Goal: Information Seeking & Learning: Learn about a topic

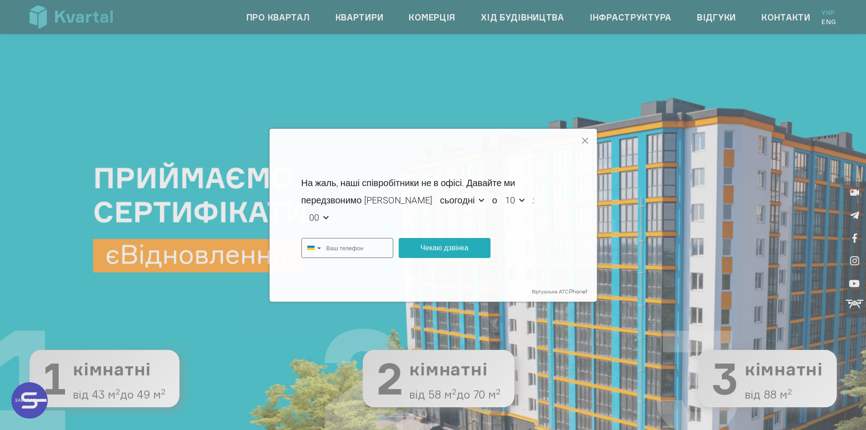
click at [589, 139] on icon at bounding box center [585, 141] width 11 height 11
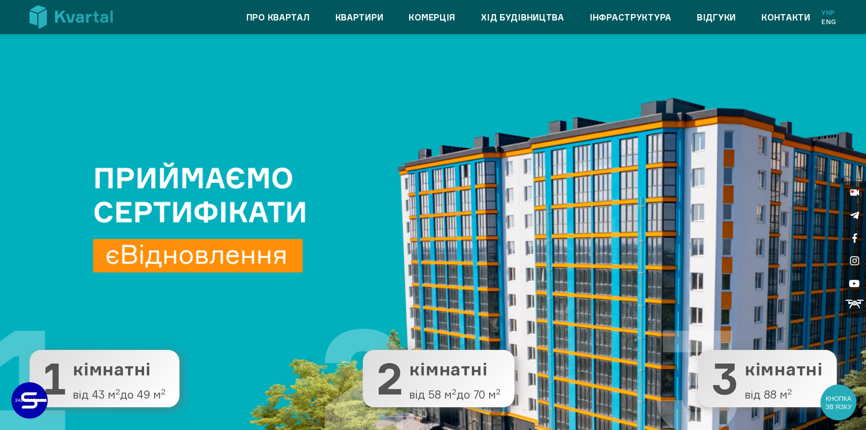
type input "+380"
click at [352, 12] on link "Квартири" at bounding box center [360, 17] width 48 height 15
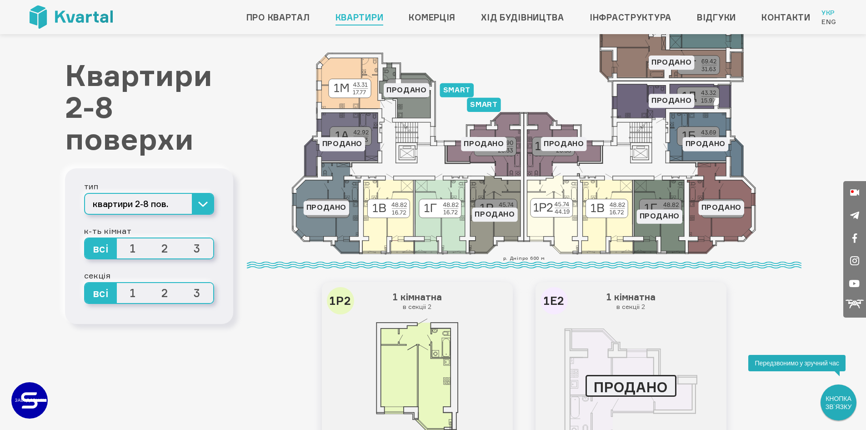
scroll to position [136, 0]
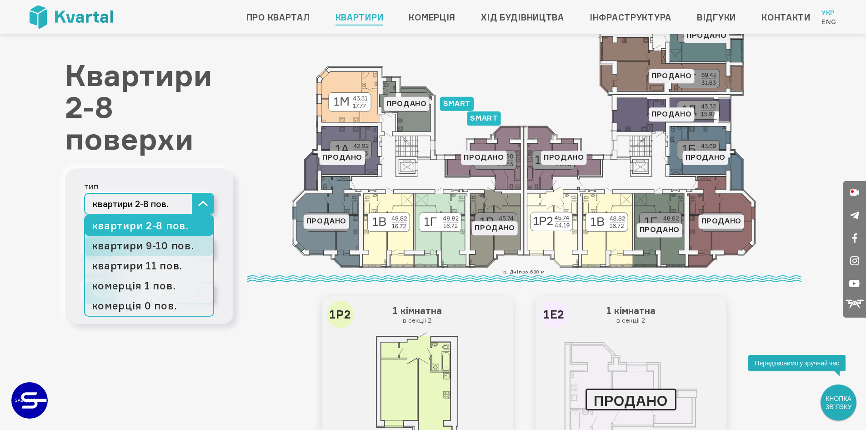
click at [176, 240] on link "квартири 9-10 пов." at bounding box center [149, 246] width 128 height 20
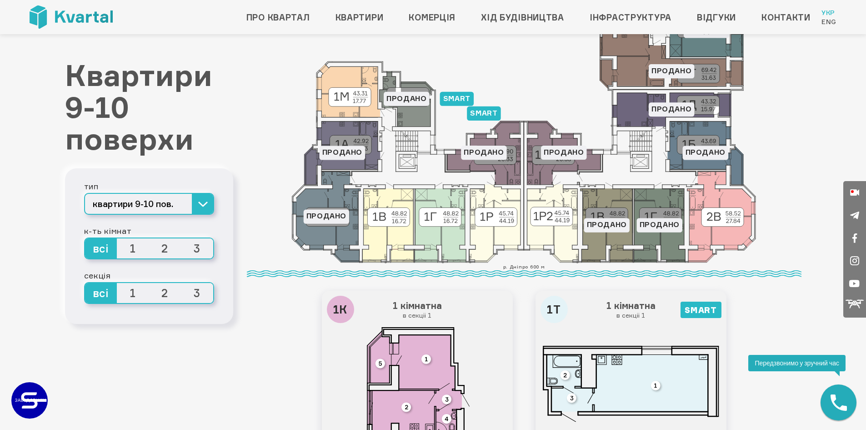
scroll to position [136, 0]
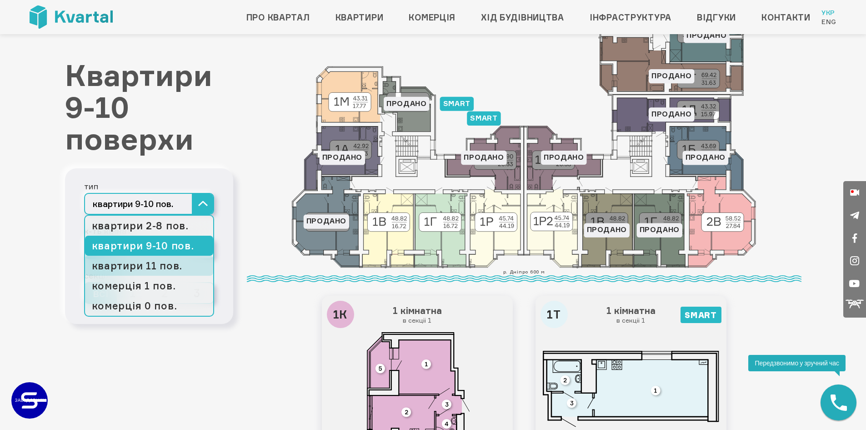
click at [177, 268] on link "квартири 11 пов." at bounding box center [149, 266] width 128 height 20
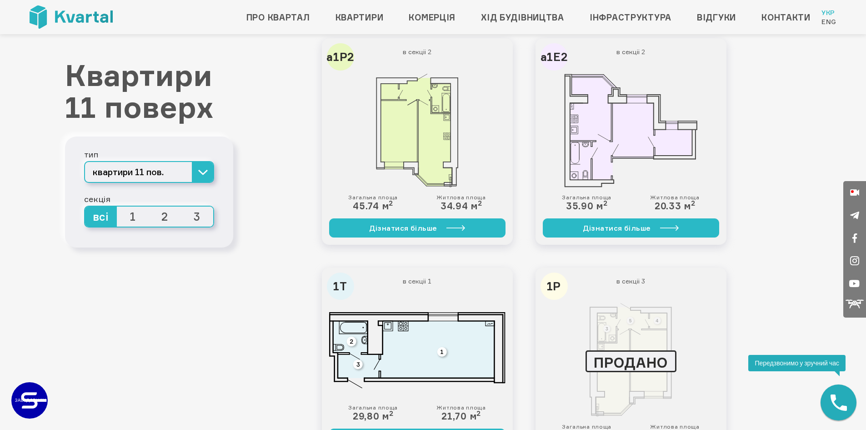
scroll to position [364, 0]
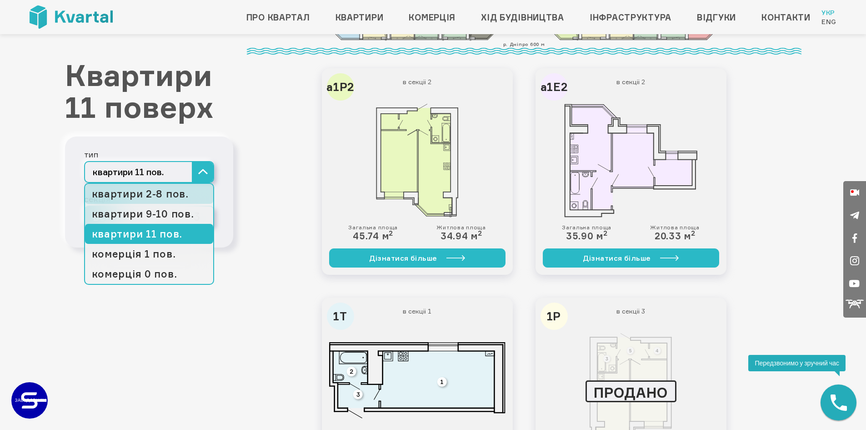
click at [171, 189] on link "квартири 2-8 пов." at bounding box center [149, 194] width 128 height 20
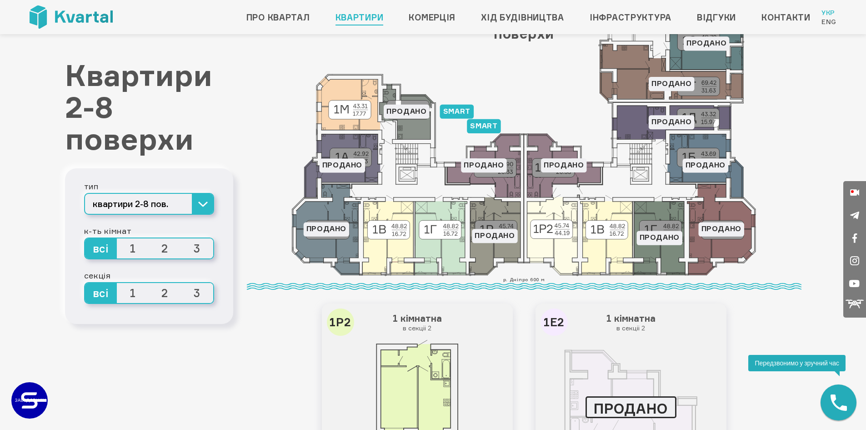
scroll to position [136, 0]
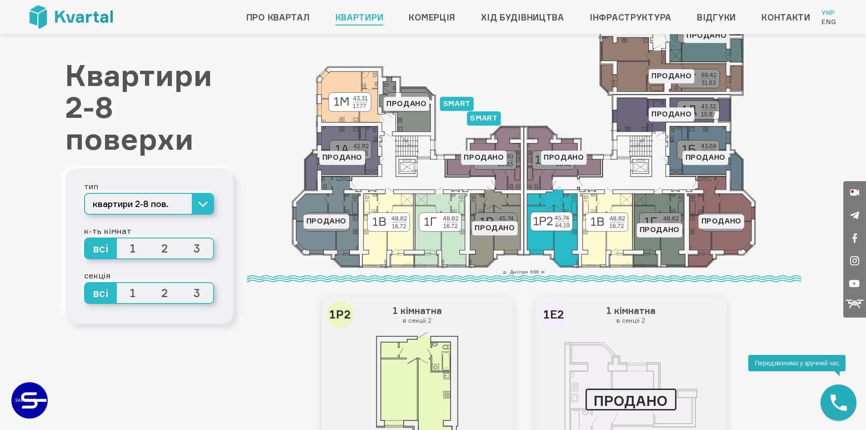
click at [535, 250] on icon at bounding box center [553, 229] width 51 height 78
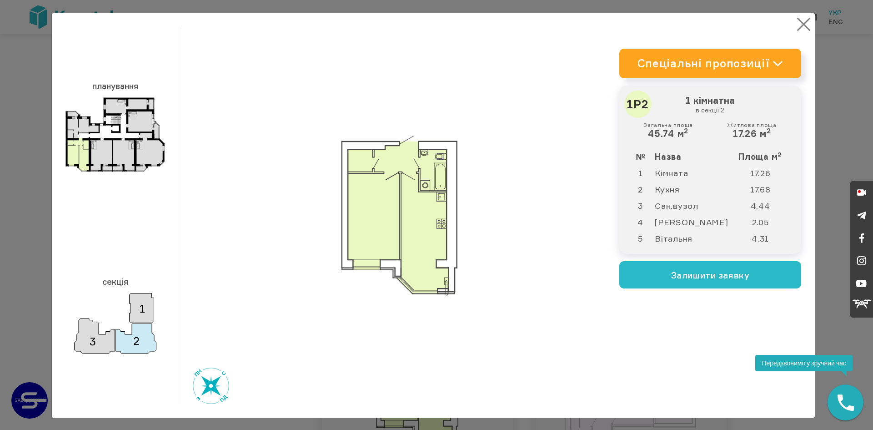
click at [800, 28] on button "×" at bounding box center [804, 24] width 18 height 18
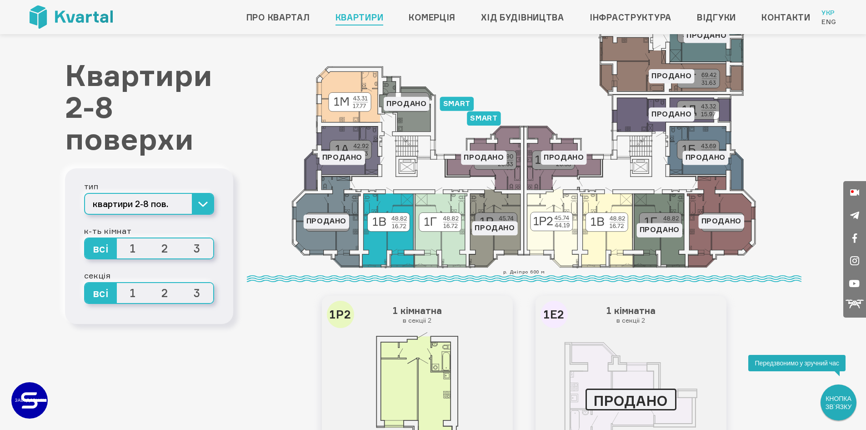
click at [382, 248] on icon at bounding box center [387, 231] width 51 height 74
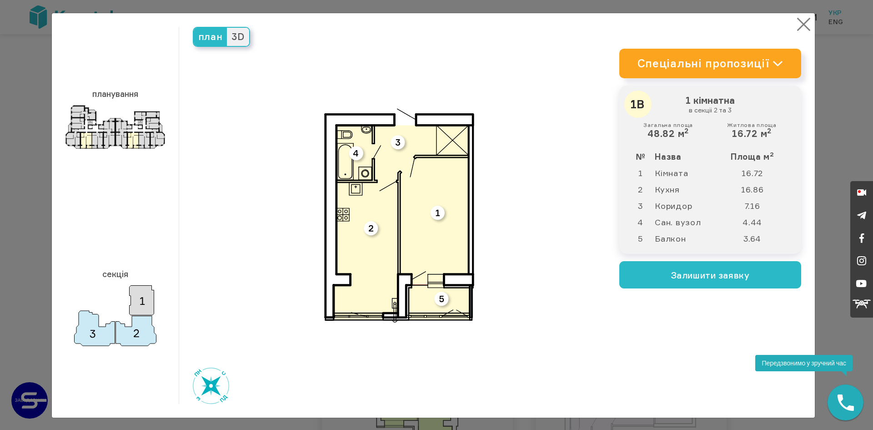
click at [799, 21] on button "×" at bounding box center [804, 24] width 18 height 18
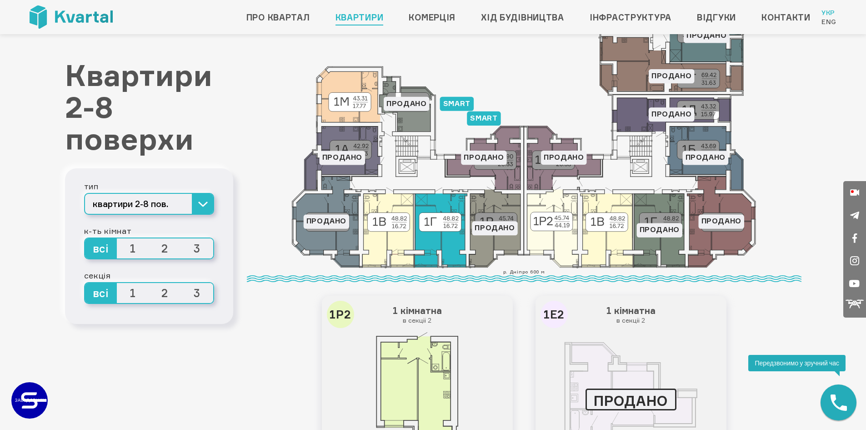
click at [452, 254] on icon at bounding box center [441, 231] width 52 height 74
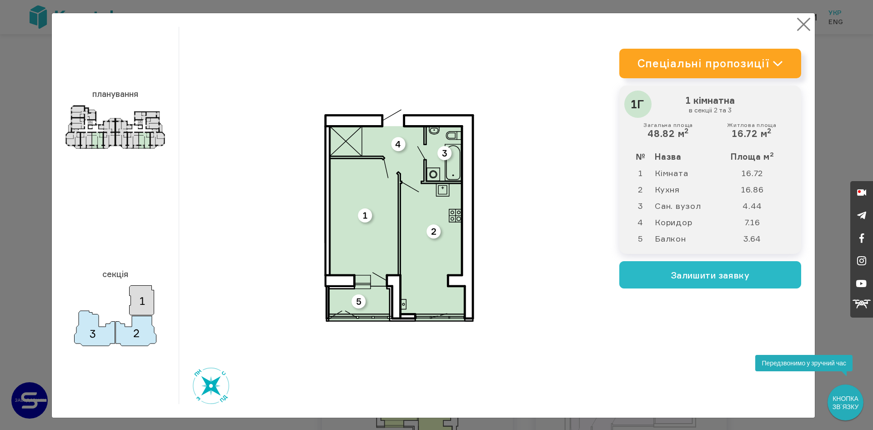
click at [801, 20] on button "×" at bounding box center [804, 24] width 18 height 18
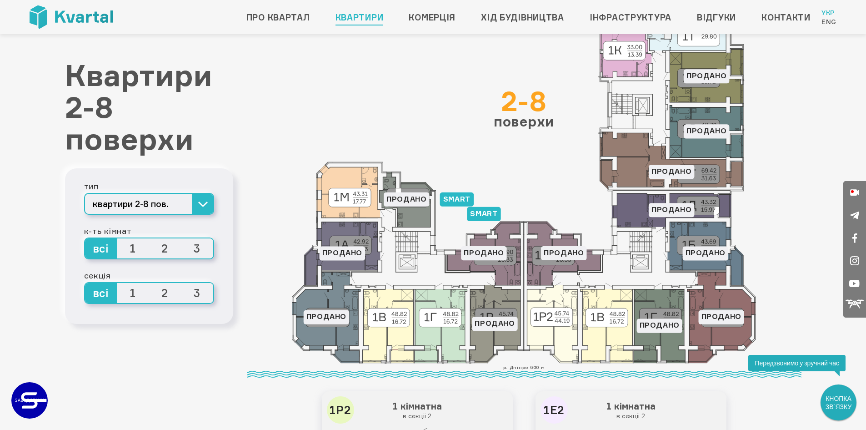
scroll to position [0, 0]
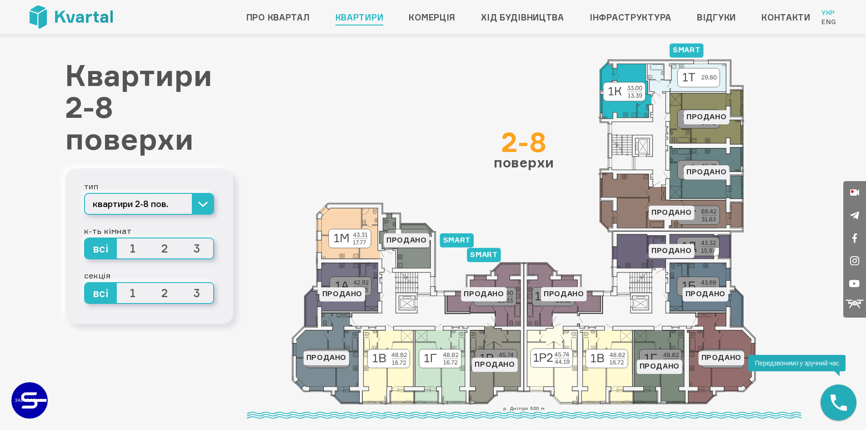
click at [631, 113] on icon at bounding box center [626, 89] width 52 height 57
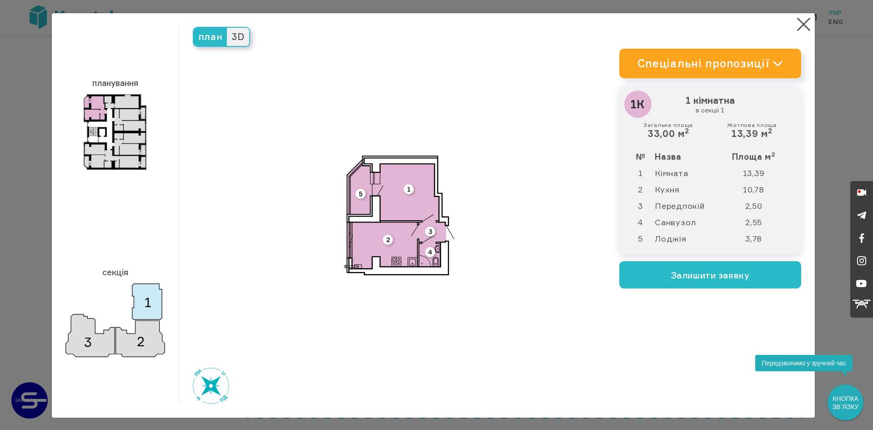
click at [236, 35] on span "3D" at bounding box center [238, 37] width 22 height 18
click at [227, 28] on input "3D" at bounding box center [227, 28] width 0 height 0
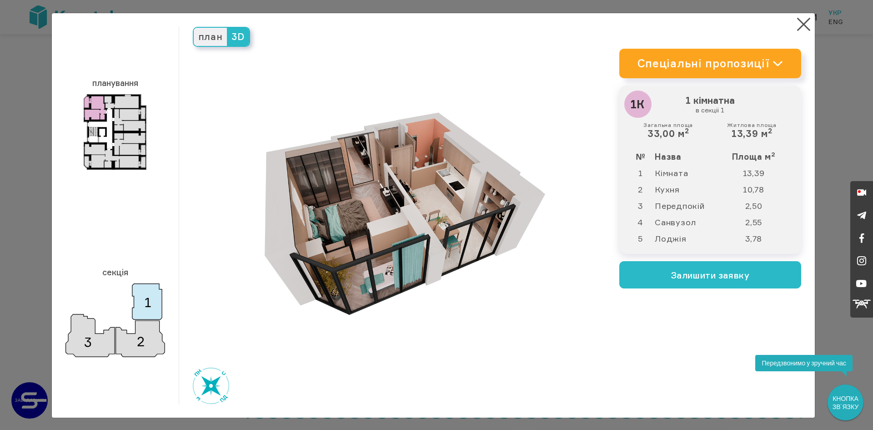
click at [197, 35] on span "план" at bounding box center [211, 37] width 34 height 18
click at [194, 28] on input "план" at bounding box center [194, 28] width 0 height 0
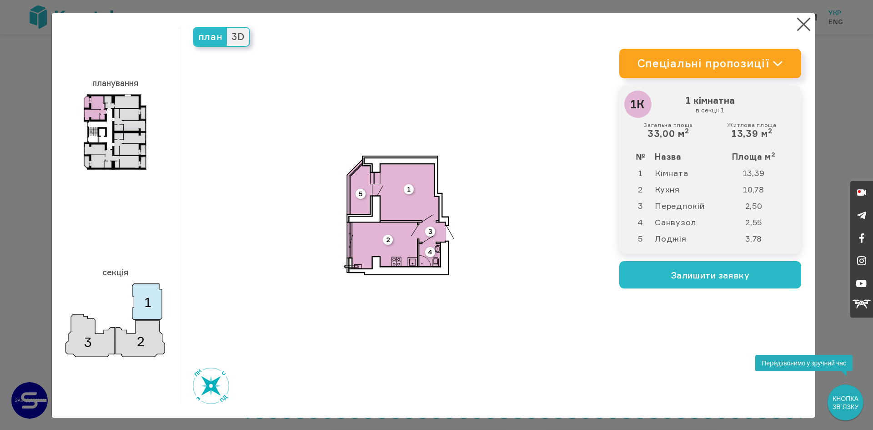
click at [238, 37] on span "3D" at bounding box center [238, 37] width 22 height 18
click at [227, 28] on input "3D" at bounding box center [227, 28] width 0 height 0
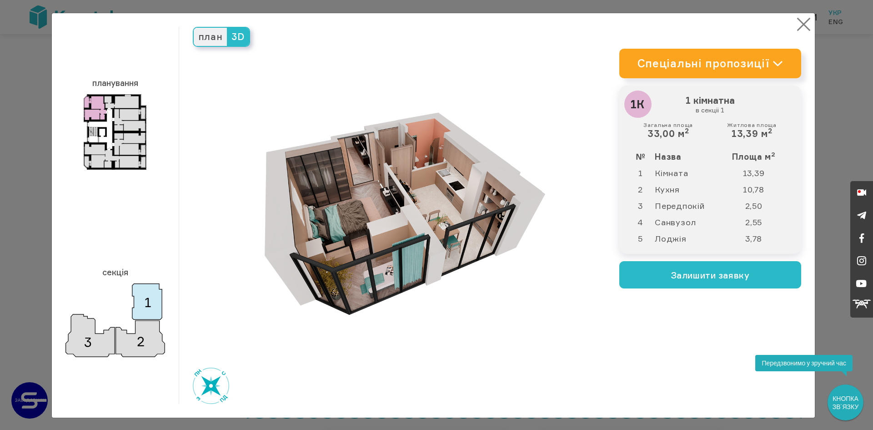
click at [795, 20] on button "×" at bounding box center [804, 24] width 18 height 18
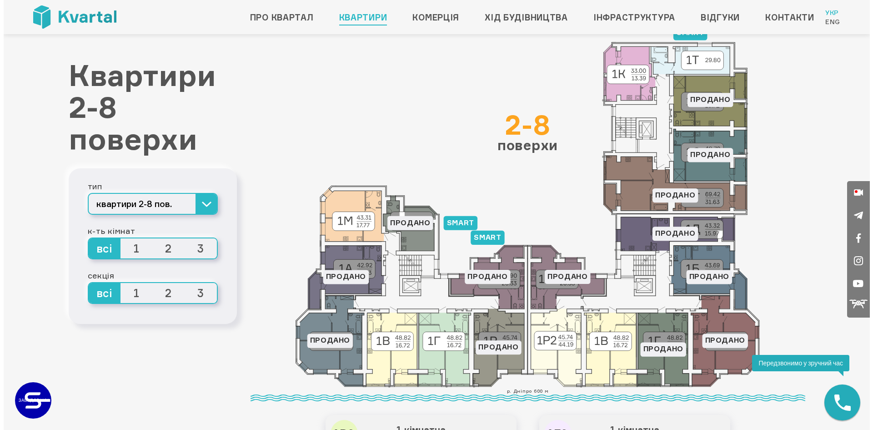
scroll to position [91, 0]
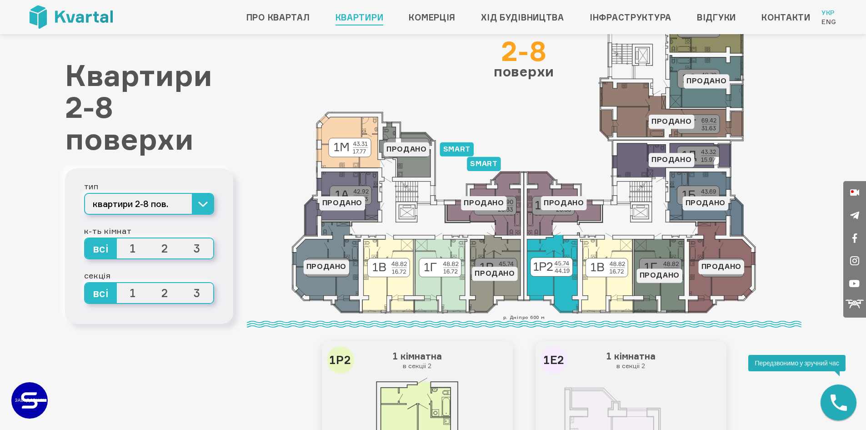
click at [556, 277] on icon at bounding box center [553, 274] width 51 height 78
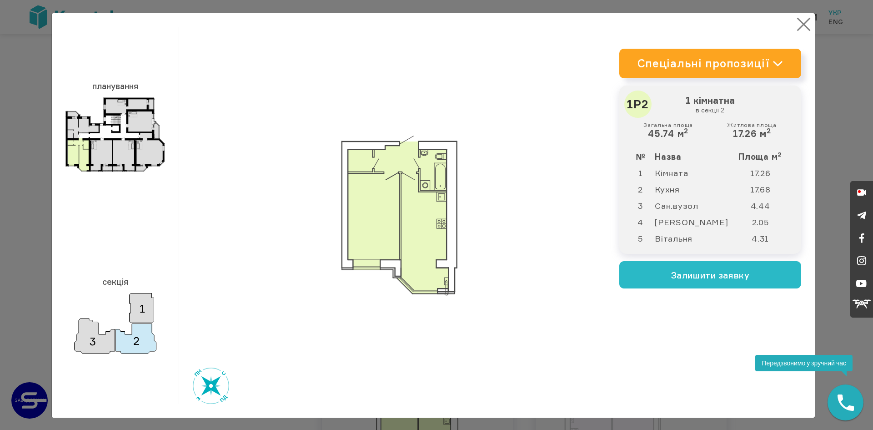
click at [805, 27] on button "×" at bounding box center [804, 24] width 18 height 18
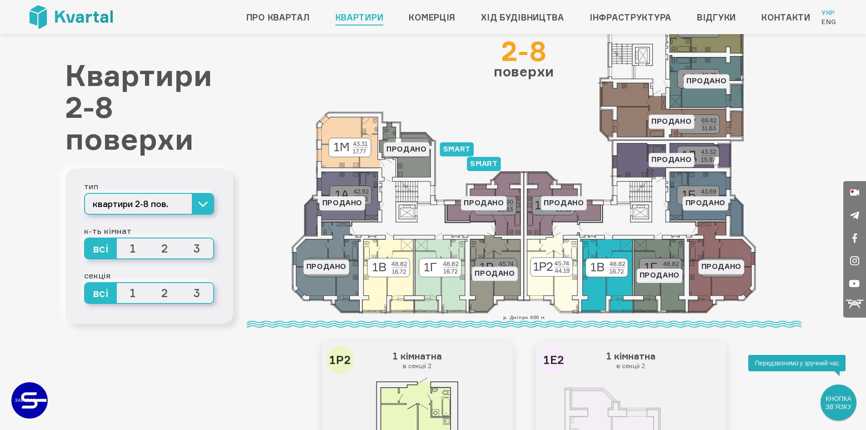
click at [618, 295] on icon at bounding box center [607, 276] width 52 height 74
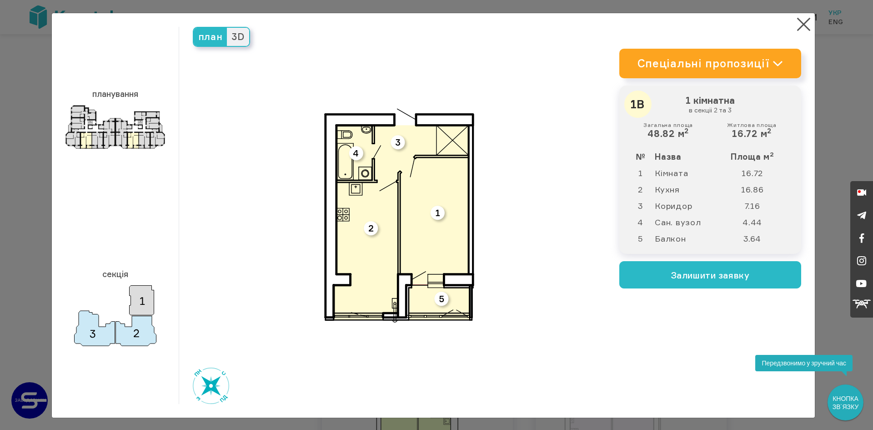
click at [240, 40] on span "3D" at bounding box center [238, 37] width 22 height 18
click at [227, 28] on input "3D" at bounding box center [227, 28] width 0 height 0
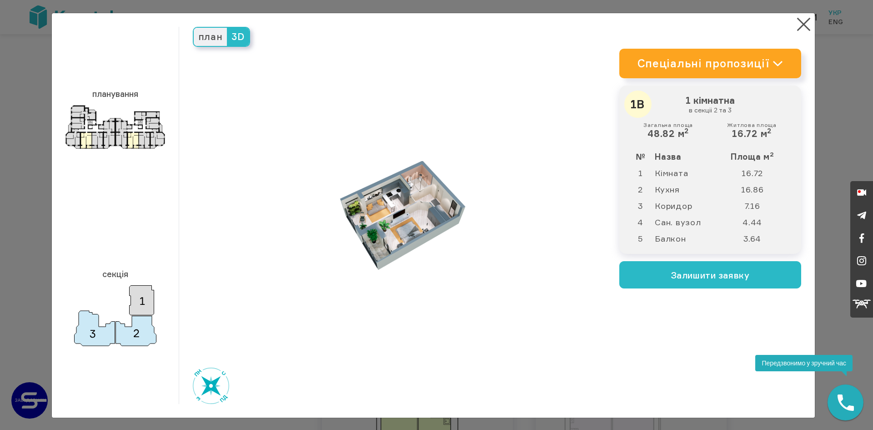
click at [207, 37] on span "план" at bounding box center [211, 37] width 34 height 18
click at [194, 28] on input "план" at bounding box center [194, 28] width 0 height 0
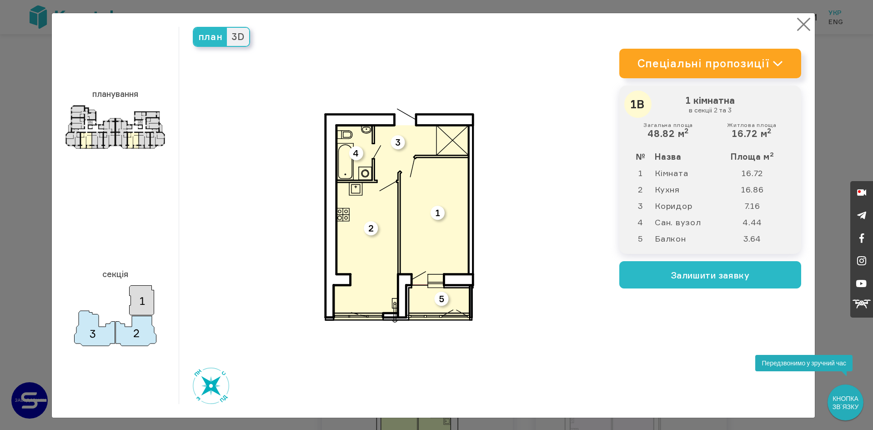
click at [799, 27] on button "×" at bounding box center [804, 24] width 18 height 18
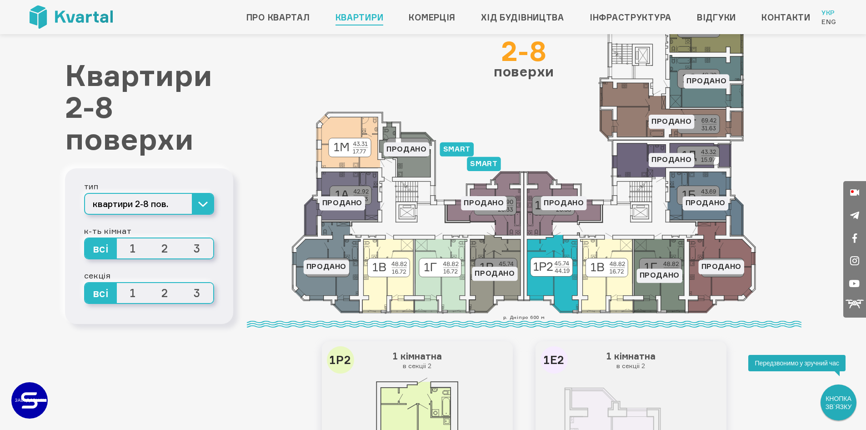
click at [538, 284] on icon at bounding box center [553, 274] width 51 height 78
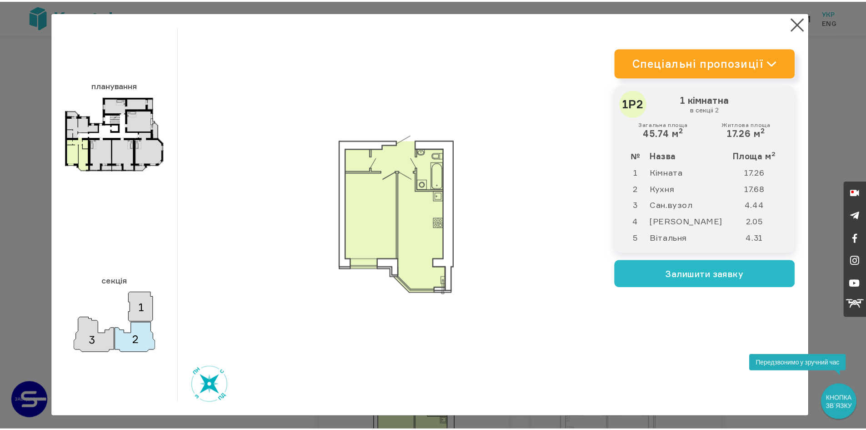
scroll to position [0, 0]
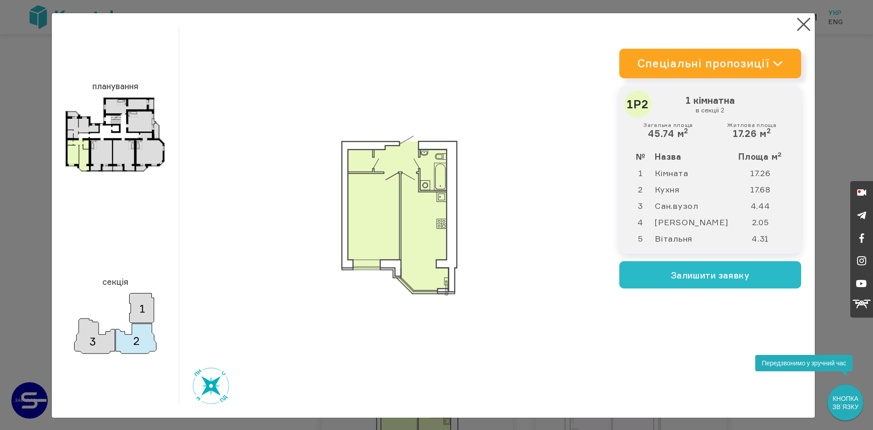
click at [267, 86] on div "план 3D" at bounding box center [399, 215] width 440 height 377
click at [799, 21] on button "×" at bounding box center [804, 24] width 18 height 18
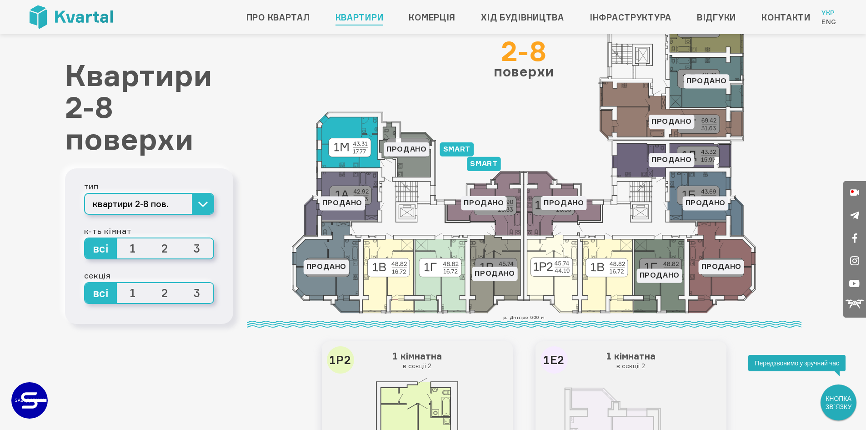
click at [361, 161] on icon at bounding box center [349, 141] width 64 height 53
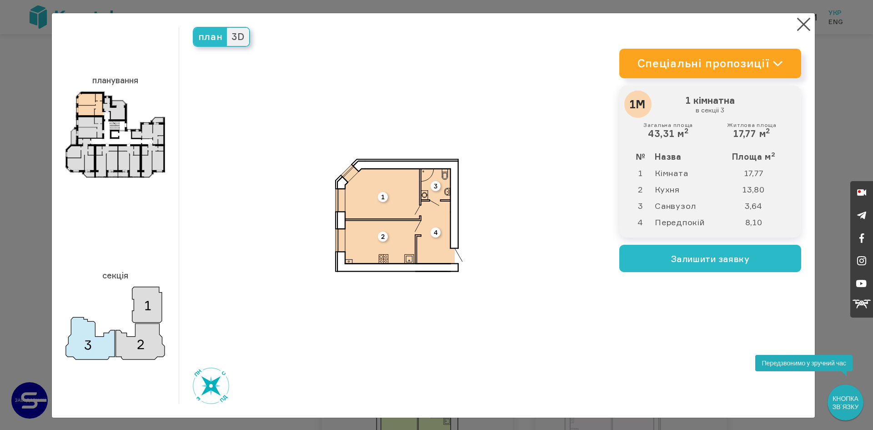
click at [240, 35] on span "3D" at bounding box center [238, 37] width 22 height 18
click at [227, 28] on input "3D" at bounding box center [227, 28] width 0 height 0
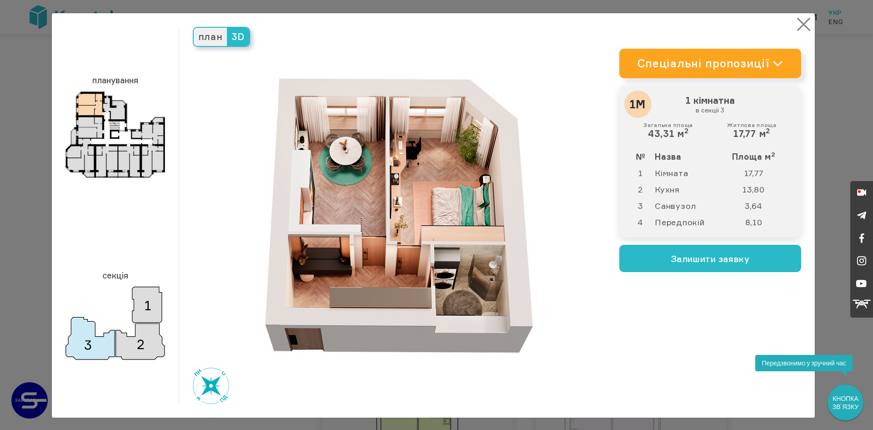
click at [795, 28] on button "×" at bounding box center [804, 24] width 18 height 18
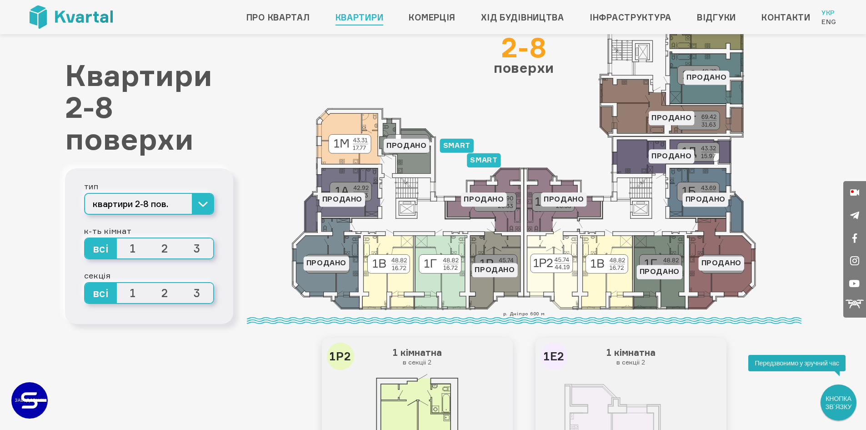
scroll to position [91, 0]
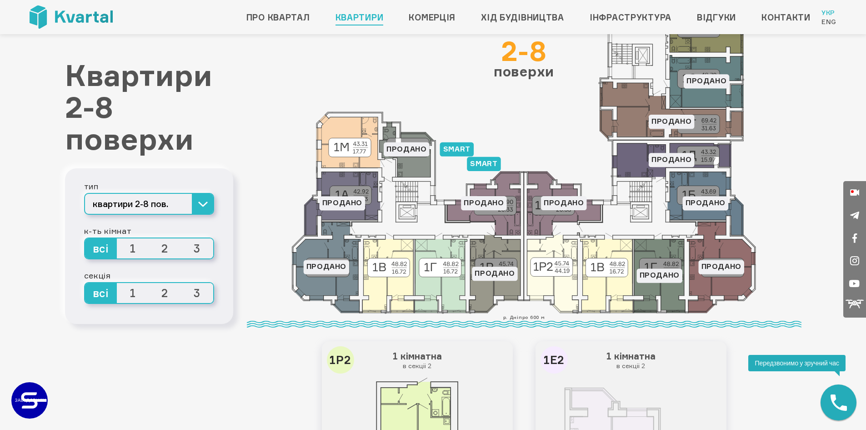
click at [166, 250] on span "2" at bounding box center [165, 248] width 32 height 20
click at [149, 238] on input "2" at bounding box center [149, 238] width 0 height 0
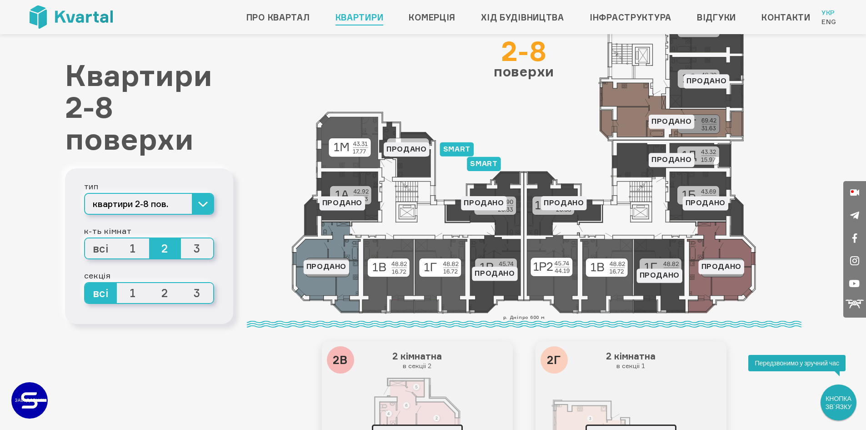
click at [102, 255] on span "всі" at bounding box center [101, 248] width 32 height 20
click at [85, 238] on input "всі" at bounding box center [85, 238] width 0 height 0
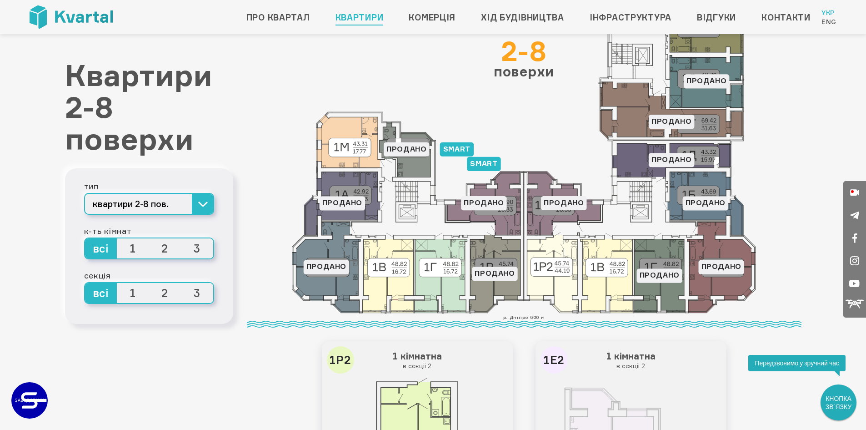
click at [202, 255] on span "3" at bounding box center [197, 248] width 32 height 20
click at [181, 238] on input "3" at bounding box center [181, 238] width 0 height 0
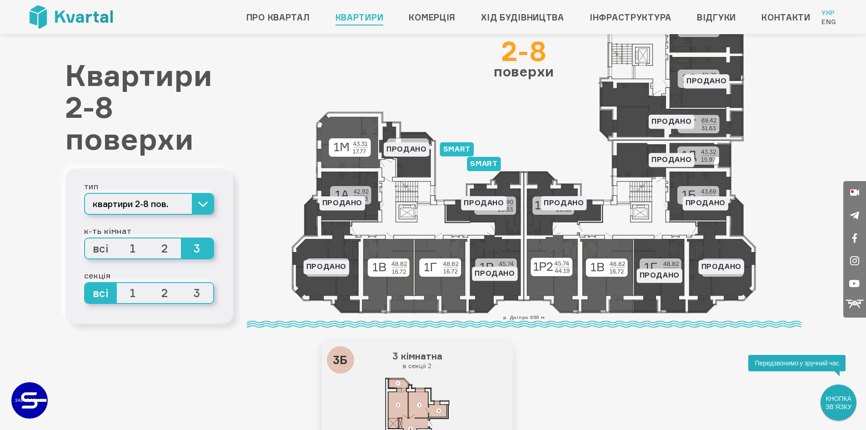
click at [106, 246] on span "всі" at bounding box center [101, 248] width 32 height 20
click at [85, 238] on input "всі" at bounding box center [85, 238] width 0 height 0
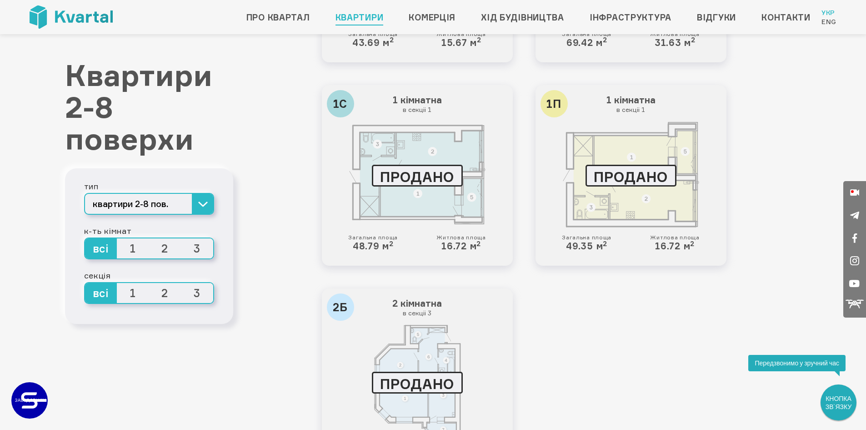
scroll to position [2137, 0]
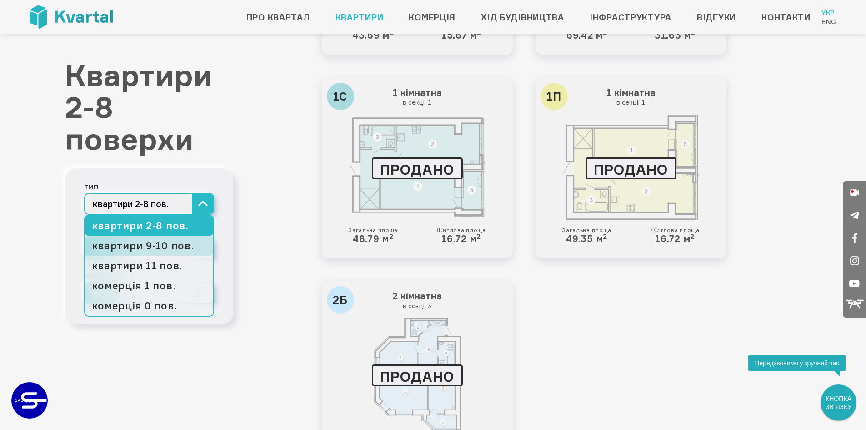
click at [155, 245] on link "квартири 9-10 пов." at bounding box center [149, 246] width 128 height 20
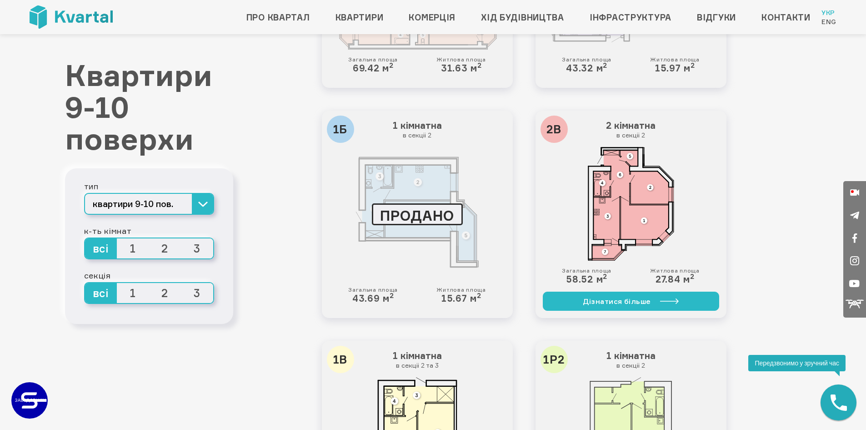
scroll to position [910, 0]
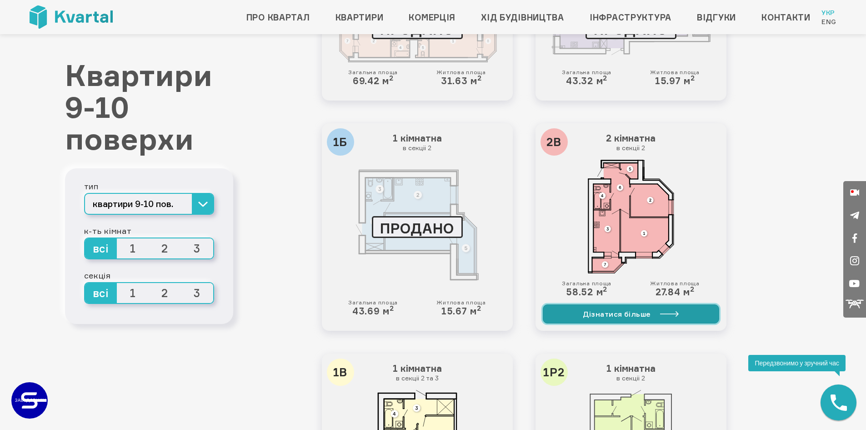
click at [635, 314] on link "Дізнатися більше" at bounding box center [631, 313] width 176 height 19
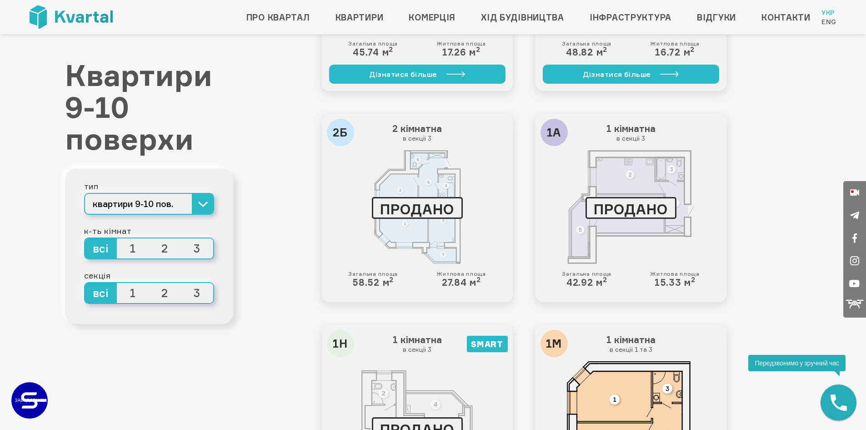
scroll to position [1819, 0]
